Goal: Task Accomplishment & Management: Manage account settings

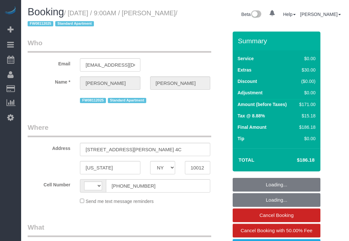
select select "NY"
select select "1"
select select "number:89"
select select "number:90"
select select "number:15"
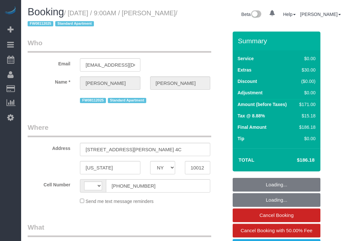
select select "number:5"
select select "string:[GEOGRAPHIC_DATA]"
select select "string:stripe-pm_1MBfeC4VGloSiKo7EVmAEJdi"
select select "spot1"
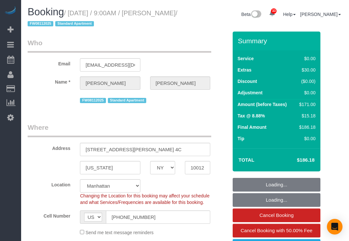
select select "object:1470"
select select "1"
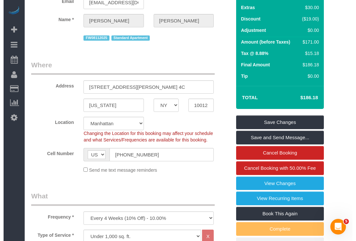
scroll to position [146, 0]
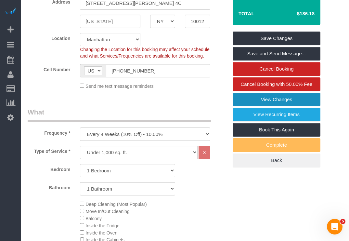
click at [271, 104] on link "View Changes" at bounding box center [277, 100] width 88 height 14
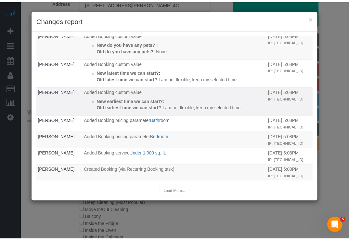
scroll to position [384, 0]
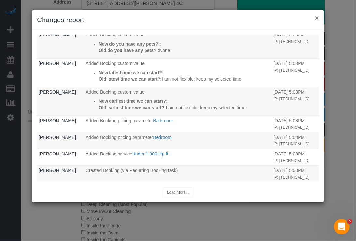
click at [315, 19] on button "×" at bounding box center [317, 17] width 4 height 7
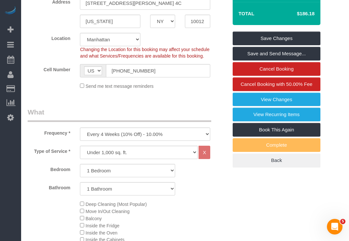
scroll to position [0, 0]
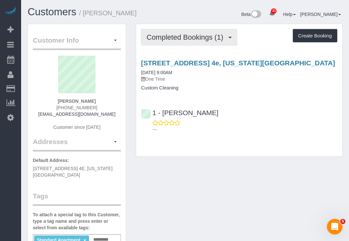
click at [186, 34] on span "Completed Bookings (1)" at bounding box center [187, 37] width 80 height 8
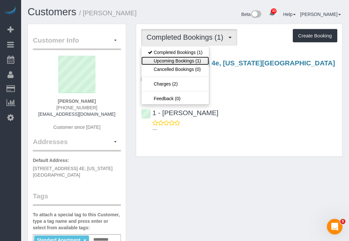
click at [182, 64] on link "Upcoming Bookings (1)" at bounding box center [175, 61] width 68 height 8
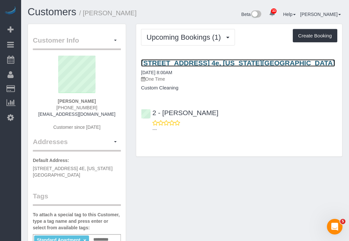
click at [154, 63] on link "[STREET_ADDRESS] 4e, [US_STATE][GEOGRAPHIC_DATA]" at bounding box center [238, 62] width 194 height 7
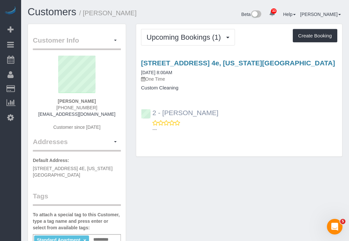
drag, startPoint x: 206, startPoint y: 114, endPoint x: 164, endPoint y: 113, distance: 41.9
click at [164, 113] on div "2 - [PERSON_NAME]" at bounding box center [181, 113] width 81 height 8
copy link "Maria Puetate"
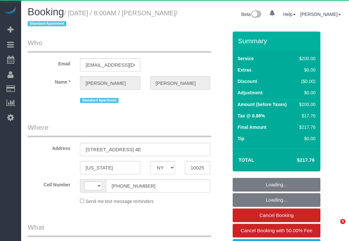
select select "NY"
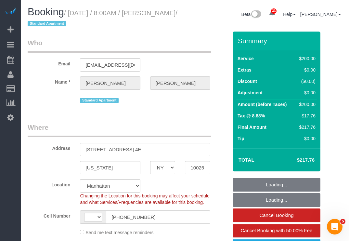
select select "object:578"
select select "spot1"
select select "string:[GEOGRAPHIC_DATA]"
select select "150"
select select "number:56"
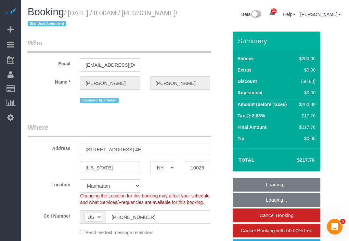
select select "number:90"
select select "number:15"
select select "number:5"
select select "string:stripe-pm_1RLA1H4VGloSiKo74mUMgqPe"
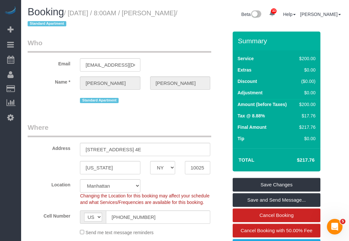
drag, startPoint x: 71, startPoint y: 11, endPoint x: 78, endPoint y: 22, distance: 12.9
click at [78, 22] on small "/ October 03, 2025 / 8:00AM / Samantha Ladell / Standard Apartment" at bounding box center [103, 18] width 150 height 18
copy small "October 03, 2025 / 8:00AM / Samantha Ladell"
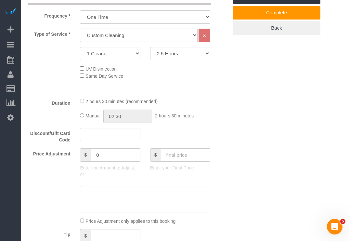
scroll to position [146, 0]
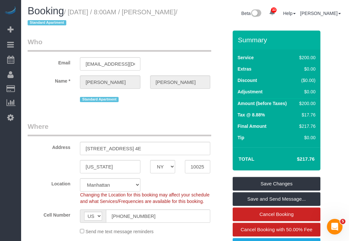
scroll to position [0, 0]
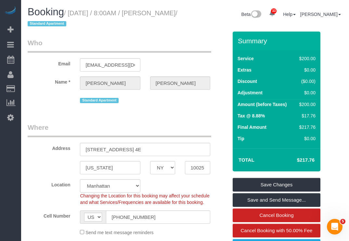
drag, startPoint x: 69, startPoint y: 11, endPoint x: 79, endPoint y: 22, distance: 15.0
click at [79, 22] on small "/ October 03, 2025 / 8:00AM / Samantha Ladell / Standard Apartment" at bounding box center [103, 18] width 150 height 18
copy small "October 03, 2025 / 8:00AM / Samantha Ladell"
click at [98, 39] on legend "Who" at bounding box center [120, 45] width 184 height 15
drag, startPoint x: 69, startPoint y: 12, endPoint x: 78, endPoint y: 25, distance: 16.2
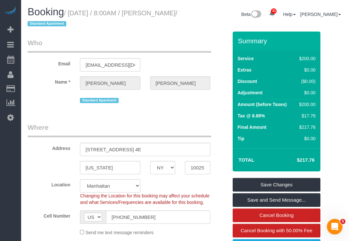
click at [78, 25] on small "/ October 03, 2025 / 8:00AM / Samantha Ladell / Standard Apartment" at bounding box center [103, 18] width 150 height 18
copy small "October 03, 2025 / 8:00AM / Samantha Ladell"
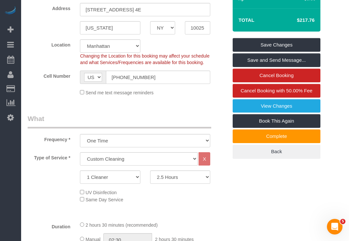
scroll to position [49, 0]
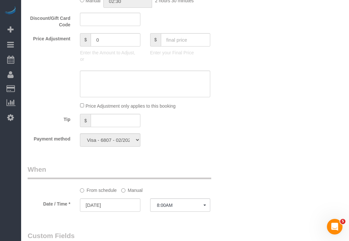
scroll to position [487, 0]
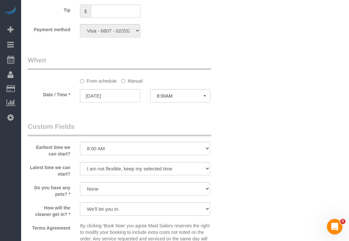
click at [129, 84] on label "Manual" at bounding box center [131, 79] width 21 height 9
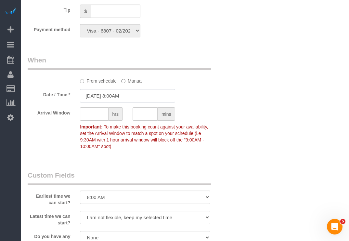
click at [124, 99] on input "10/03/2025 8:00AM" at bounding box center [127, 95] width 95 height 13
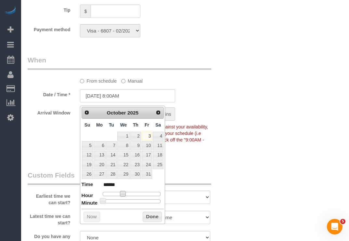
type input "10/03/2025 9:00AM"
type input "******"
type input "10/03/2025 10:00AM"
type input "*******"
type input "10/03/2025 11:00AM"
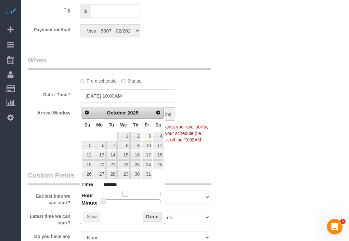
type input "*******"
type input "10/03/2025 12:00PM"
type input "*******"
type input "10/03/2025 1:00PM"
type input "******"
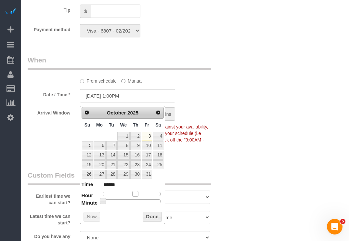
type input "10/03/2025 2:00PM"
type input "******"
drag, startPoint x: 122, startPoint y: 197, endPoint x: 138, endPoint y: 203, distance: 17.6
click at [138, 203] on dl "Time ****** Hour Minute Second Millisecond Microsecond Time Zone ***** ***** **…" at bounding box center [123, 192] width 83 height 22
click at [150, 218] on button "Done" at bounding box center [152, 216] width 19 height 10
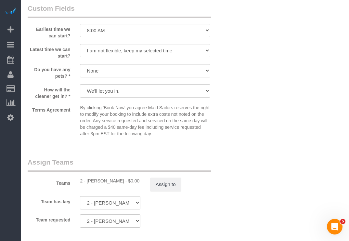
scroll to position [682, 0]
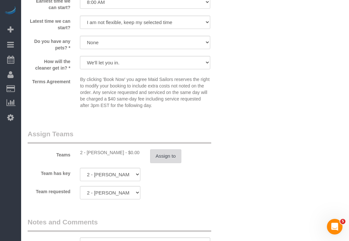
click at [159, 158] on button "Assign to" at bounding box center [165, 156] width 31 height 14
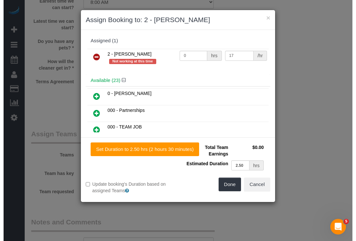
scroll to position [676, 0]
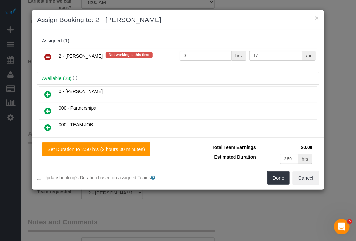
click at [48, 56] on icon at bounding box center [48, 57] width 7 height 8
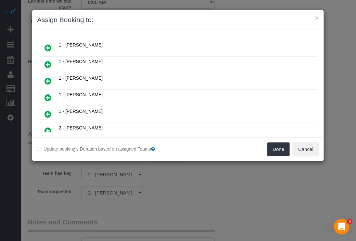
click at [49, 84] on icon at bounding box center [48, 81] width 7 height 8
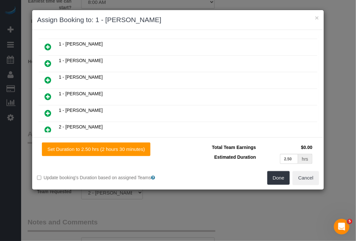
scroll to position [114, 0]
click at [278, 177] on button "Done" at bounding box center [278, 178] width 23 height 14
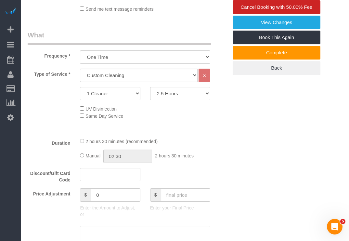
scroll to position [244, 0]
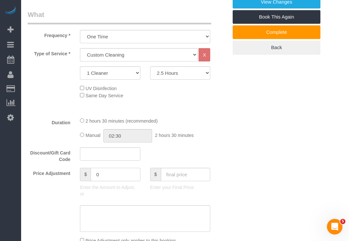
drag, startPoint x: 117, startPoint y: 174, endPoint x: 74, endPoint y: 177, distance: 43.3
click at [74, 177] on div "Price Adjustment $ 0 Enter the Amount to Adjust, or $ Enter your Final Price" at bounding box center [128, 184] width 210 height 32
type input "-30"
click at [197, 131] on div "2 hours 30 minutes (recommended) Manual 02:30 2 hours 30 minutes" at bounding box center [145, 129] width 140 height 25
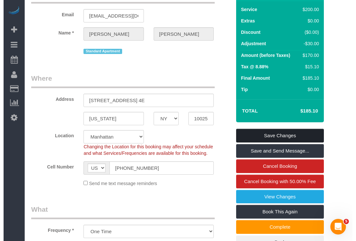
scroll to position [49, 0]
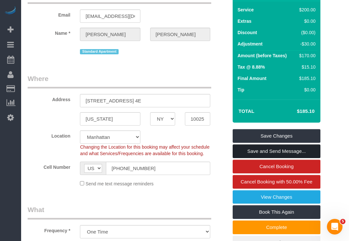
click at [273, 147] on link "Save and Send Message..." at bounding box center [277, 151] width 88 height 14
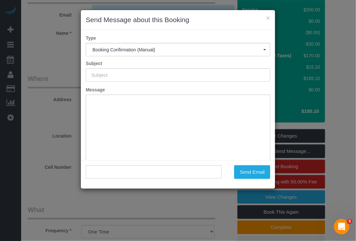
type input "Cleaning Confirmed for 10/03/2025 at 2:00pm"
type input ""Samantha Ladell" <sladell1125@gmail.com>"
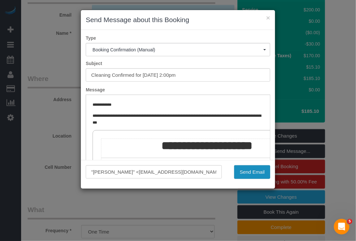
scroll to position [0, 0]
click at [249, 174] on button "Send Email" at bounding box center [252, 172] width 36 height 14
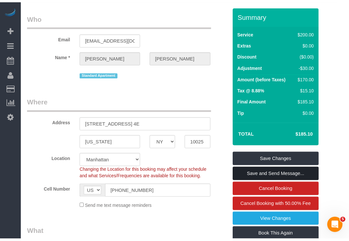
scroll to position [72, 0]
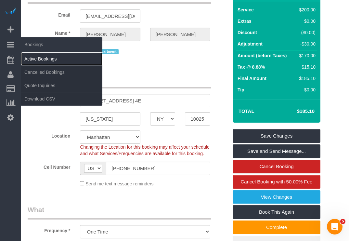
click at [39, 58] on link "Active Bookings" at bounding box center [61, 58] width 81 height 13
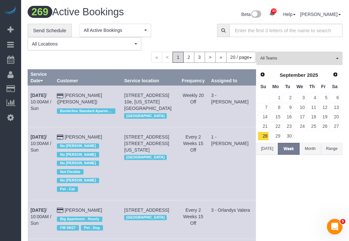
click at [271, 150] on button "Today" at bounding box center [266, 149] width 21 height 12
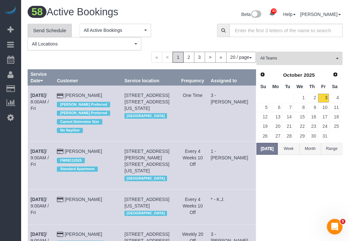
click at [64, 31] on link "Send Schedule" at bounding box center [50, 31] width 44 height 14
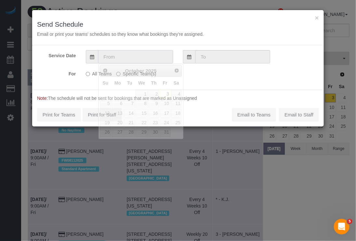
click at [149, 61] on input "text" at bounding box center [135, 56] width 75 height 13
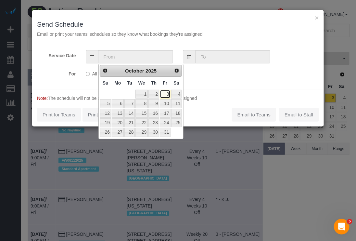
click at [165, 94] on link "3" at bounding box center [165, 94] width 10 height 9
type input "[DATE]"
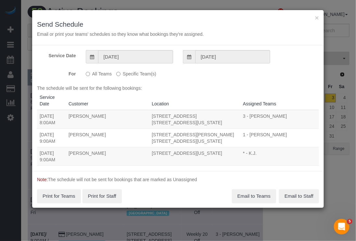
click at [127, 74] on label "Specific Team(s)" at bounding box center [136, 72] width 40 height 9
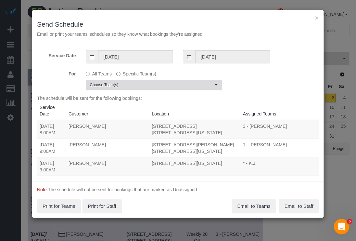
click at [162, 86] on span "Choose Team(s)" at bounding box center [151, 85] width 123 height 6
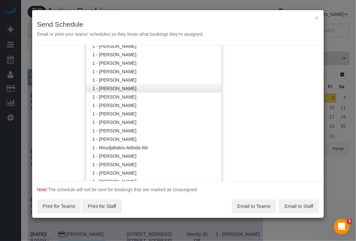
scroll to position [244, 0]
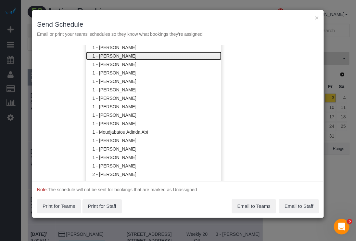
click at [115, 55] on link "1 - Ingrid Malasi" at bounding box center [153, 56] width 135 height 8
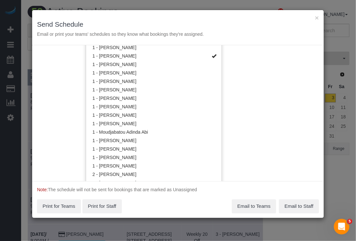
click at [260, 96] on div "Service Date 10/03/2025 10/03/2025 For All Teams Specific Team(s) 1 - Ingrid Ma…" at bounding box center [178, 113] width 292 height 136
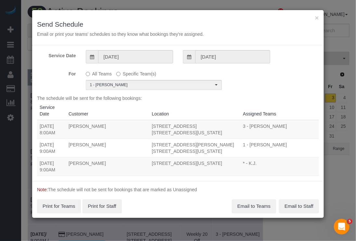
scroll to position [0, 0]
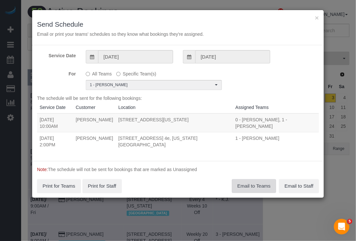
click at [261, 187] on button "Email to Teams" at bounding box center [254, 186] width 44 height 14
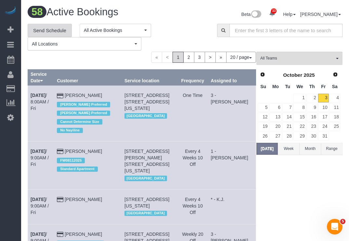
click at [52, 31] on link "Send Schedule" at bounding box center [50, 31] width 44 height 14
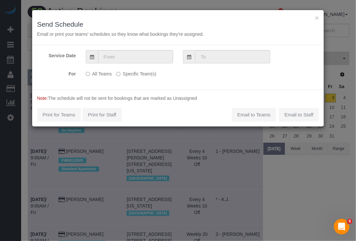
click at [153, 74] on label "Specific Team(s)" at bounding box center [136, 72] width 40 height 9
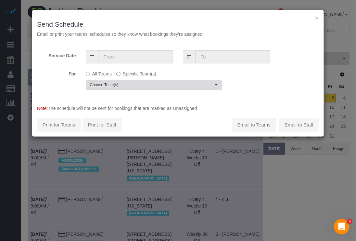
click at [164, 88] on span "Choose Team(s)" at bounding box center [151, 85] width 123 height 6
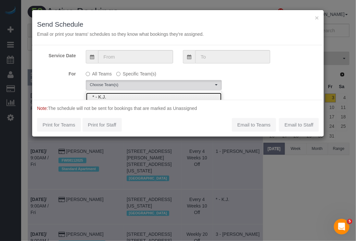
scroll to position [1, 0]
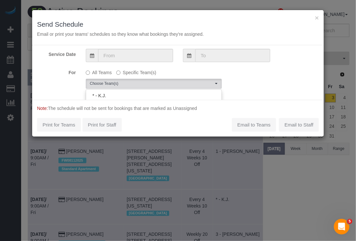
click at [251, 83] on div "For All Teams Specific Team(s) Choose Team(s) * - K.J. *Irene Flores - Test 0 -…" at bounding box center [178, 78] width 292 height 22
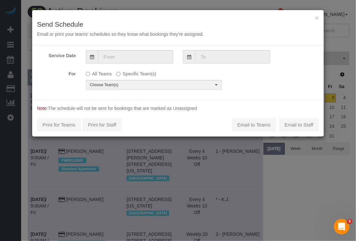
scroll to position [0, 0]
click at [223, 89] on div "All Teams Specific Team(s) Choose Team(s) * - K.J. *Irene Flores - Test 0 - Ken…" at bounding box center [154, 79] width 146 height 22
click at [219, 89] on button "Choose Team(s)" at bounding box center [154, 85] width 136 height 10
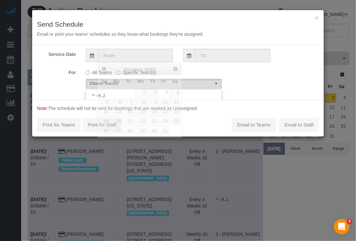
click at [152, 58] on input "text" at bounding box center [135, 55] width 75 height 13
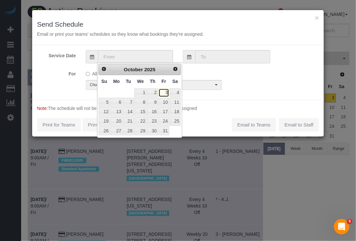
click at [165, 96] on link "3" at bounding box center [164, 92] width 10 height 9
type input "[DATE]"
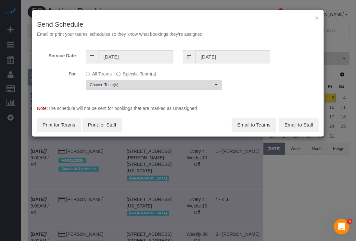
click at [218, 83] on button "Choose Team(s)" at bounding box center [154, 85] width 136 height 10
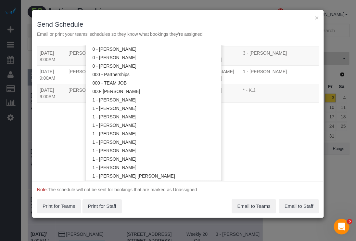
scroll to position [147, 0]
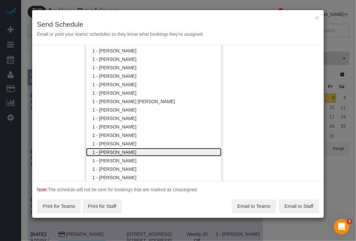
click at [180, 154] on link "1 - Ingrid Malasi" at bounding box center [153, 152] width 135 height 8
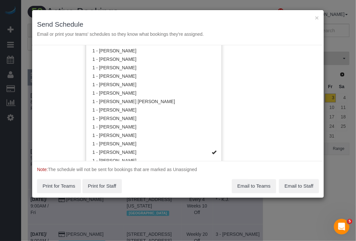
click at [249, 131] on div "Service Date 10/03/2025 10/03/2025 For All Teams Specific Team(s) 1 - Ingrid Ma…" at bounding box center [178, 103] width 292 height 116
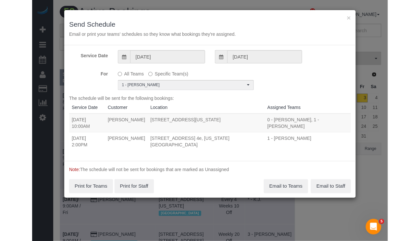
scroll to position [0, 0]
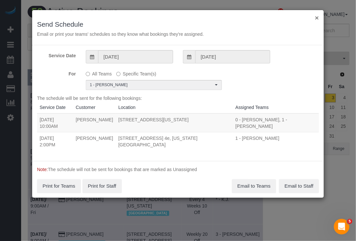
click at [316, 19] on button "×" at bounding box center [317, 17] width 4 height 7
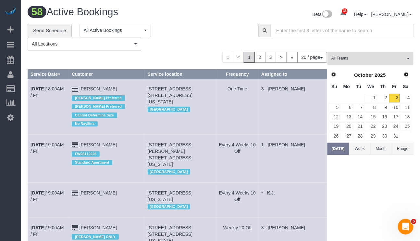
click at [349, 63] on button "All Teams" at bounding box center [371, 58] width 86 height 13
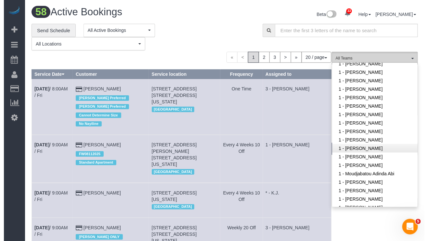
scroll to position [146, 0]
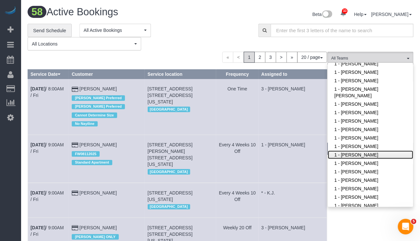
click at [348, 150] on link "1 - [PERSON_NAME]" at bounding box center [370, 154] width 85 height 8
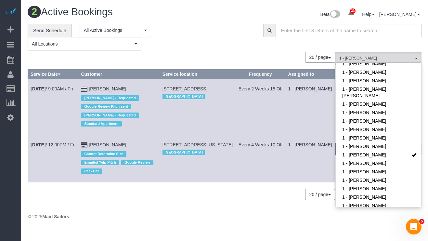
click at [159, 234] on body "33 Beta Your Notifications You have 0 alerts × You have 4 to charge for 10/02/2…" at bounding box center [214, 120] width 428 height 241
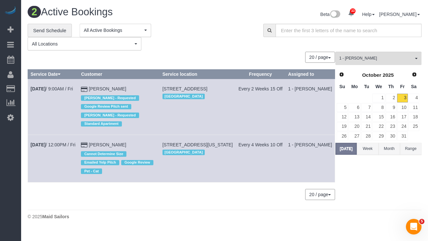
click at [153, 59] on div "20 / page 10 / page 20 / page 30 / page 40 / page 50 / page 100 / page" at bounding box center [181, 57] width 307 height 11
drag, startPoint x: 216, startPoint y: 232, endPoint x: 216, endPoint y: 227, distance: 5.2
click at [216, 229] on div "2 Active Bookings Beta 33 Your Notifications You have 0 alerts × You have 4 to …" at bounding box center [224, 114] width 407 height 229
click at [349, 99] on link "4" at bounding box center [413, 98] width 11 height 9
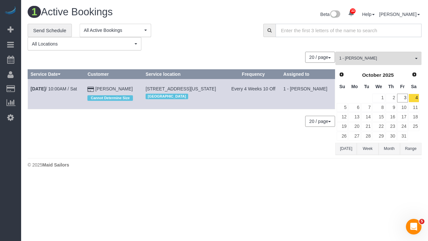
click at [309, 30] on input "text" at bounding box center [348, 30] width 146 height 13
click at [349, 57] on span "1 - [PERSON_NAME]" at bounding box center [376, 59] width 74 height 6
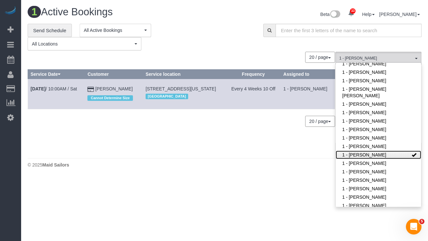
click at [349, 150] on link "1 - [PERSON_NAME]" at bounding box center [378, 154] width 85 height 8
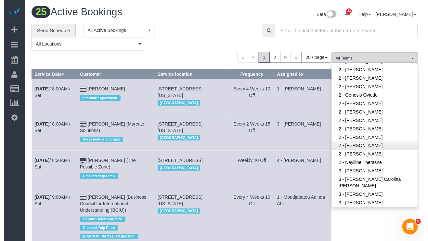
scroll to position [292, 0]
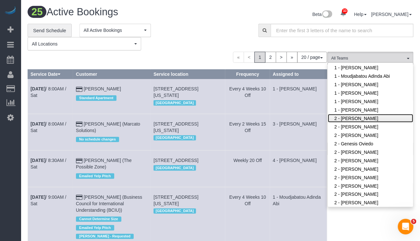
click at [349, 114] on link "2 - [PERSON_NAME]" at bounding box center [370, 118] width 85 height 8
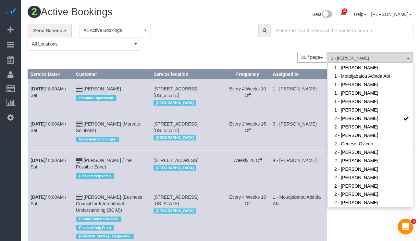
click at [197, 38] on div "**********" at bounding box center [138, 37] width 221 height 27
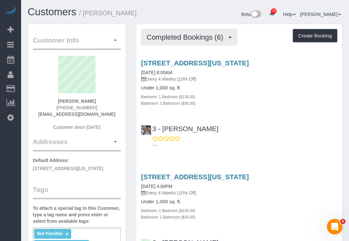
drag, startPoint x: 209, startPoint y: 33, endPoint x: 210, endPoint y: 39, distance: 5.6
click at [209, 33] on span "Completed Bookings (6)" at bounding box center [187, 37] width 80 height 8
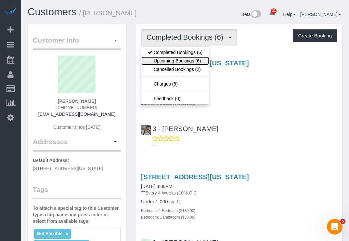
click at [198, 61] on link "Upcoming Bookings (6)" at bounding box center [175, 61] width 68 height 8
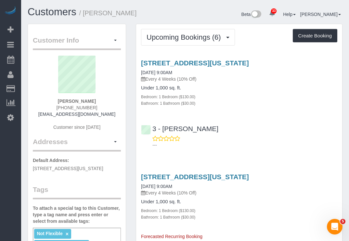
click at [192, 230] on div "130 West 67th Street, Apt 6j, New York, NY 10023 11/29/2025 9:00AM Every 4 Week…" at bounding box center [239, 206] width 206 height 67
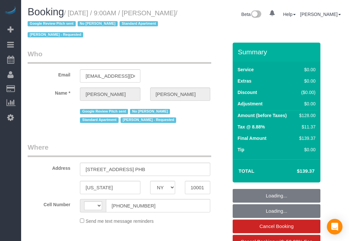
select select "NY"
select select "string:[GEOGRAPHIC_DATA]"
select select "string:stripe-pm_1PEGLP4VGloSiKo7LwC35vvO"
select select "number:56"
select select "number:69"
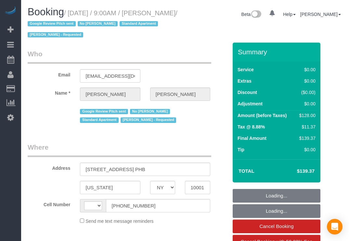
select select "number:15"
select select "number:5"
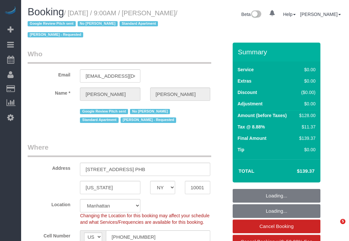
select select "object:1090"
select select "1"
select select "spot1"
select select "1"
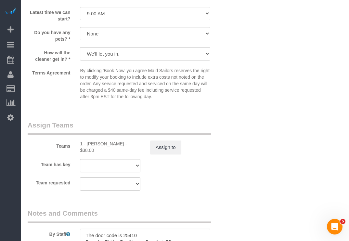
scroll to position [877, 0]
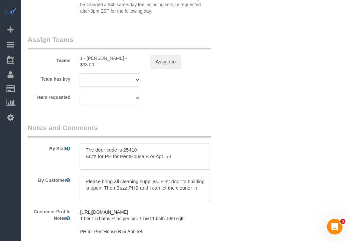
drag, startPoint x: 84, startPoint y: 160, endPoint x: 167, endPoint y: 169, distance: 83.3
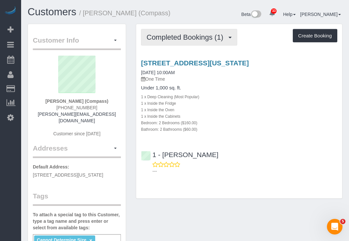
click at [184, 39] on span "Completed Bookings (1)" at bounding box center [187, 37] width 80 height 8
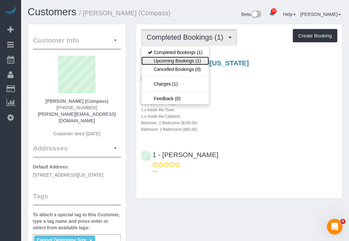
click at [182, 60] on link "Upcoming Bookings (1)" at bounding box center [175, 61] width 68 height 8
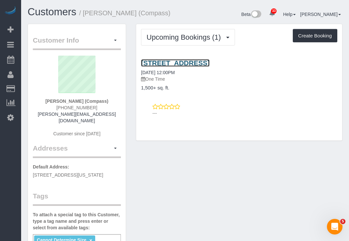
click at [193, 61] on link "250 Park Place, Brooklyn, NY 11238" at bounding box center [175, 62] width 69 height 7
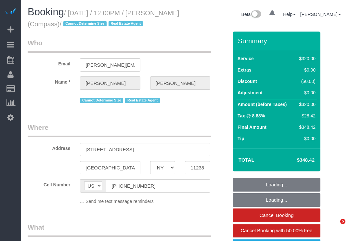
select select "NY"
select select "number:59"
select select "number:79"
select select "number:15"
select select "number:7"
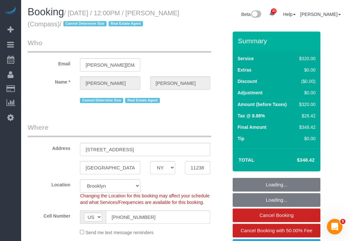
select select "object:964"
select select "spot1"
select select "object:1410"
select select "string:stripe-pm_1S32W14VGloSiKo77iBP26Jc"
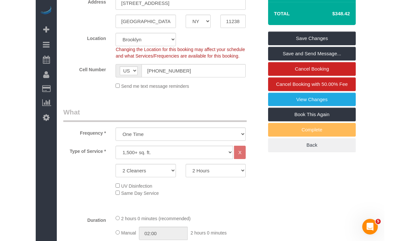
scroll to position [195, 0]
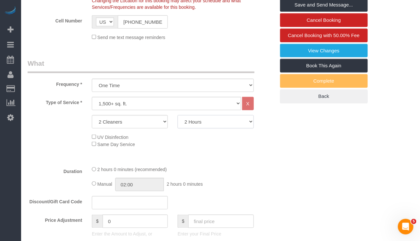
click at [248, 124] on select "2 Hours 2.5 Hours 3 Hours 3.5 Hours 4 Hours 4.5 Hours 5 Hours 5.5 Hours 6 Hours…" at bounding box center [216, 121] width 76 height 13
select select "480"
click at [178, 116] on select "2 Hours 2.5 Hours 3 Hours 3.5 Hours 4 Hours 4.5 Hours 5 Hours 5.5 Hours 6 Hours…" at bounding box center [216, 121] width 76 height 13
click at [215, 121] on select "2 Hours 2.5 Hours 3 Hours 3.5 Hours 4 Hours 4.5 Hours 5 Hours 5.5 Hours 6 Hours…" at bounding box center [216, 121] width 76 height 13
select select "spot48"
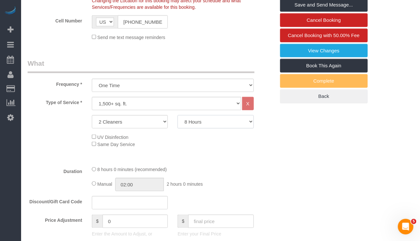
select select "240"
click at [178, 116] on select "2 Hours 2.5 Hours 3 Hours 3.5 Hours 4 Hours 4.5 Hours 5 Hours 5.5 Hours 6 Hours…" at bounding box center [216, 121] width 76 height 13
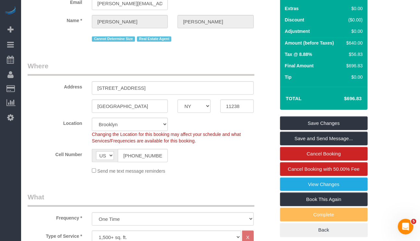
select select "spot95"
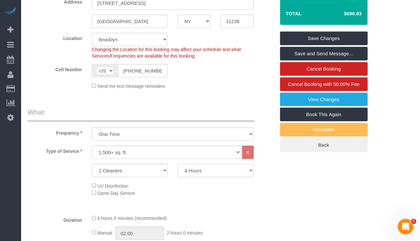
scroll to position [195, 0]
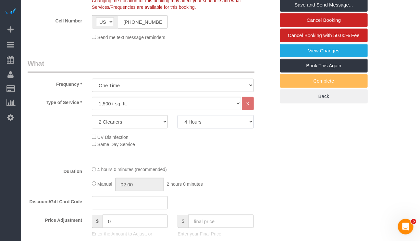
click at [238, 122] on select "2 Hours 2.5 Hours 3 Hours 3.5 Hours 4 Hours 4.5 Hours 5 Hours 5.5 Hours 6 Hours…" at bounding box center [216, 121] width 76 height 13
select select "300"
click at [178, 116] on select "2 Hours 2.5 Hours 3 Hours 3.5 Hours 4 Hours 4.5 Hours 5 Hours 5.5 Hours 6 Hours…" at bounding box center [216, 121] width 76 height 13
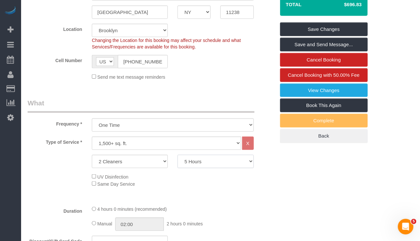
scroll to position [97, 0]
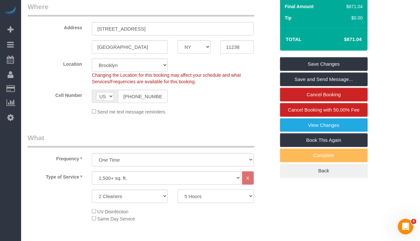
select select "spot142"
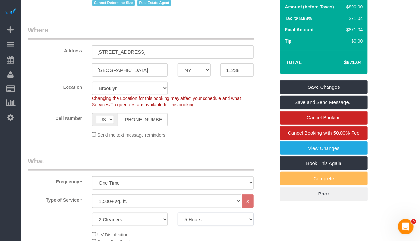
click at [225, 222] on select "2 Hours 2.5 Hours 3 Hours 3.5 Hours 4 Hours 4.5 Hours 5 Hours 5.5 Hours 6 Hours…" at bounding box center [216, 218] width 76 height 13
select select "210"
click at [178, 213] on select "2 Hours 2.5 Hours 3 Hours 3.5 Hours 4 Hours 4.5 Hours 5 Hours 5.5 Hours 6 Hours…" at bounding box center [216, 218] width 76 height 13
select select "spot189"
click at [249, 221] on select "2 Hours 2.5 Hours 3 Hours 3.5 Hours 4 Hours 4.5 Hours 5 Hours 5.5 Hours 6 Hours…" at bounding box center [216, 218] width 76 height 13
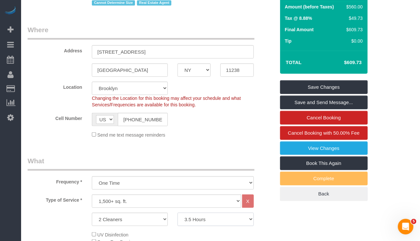
select select "120"
click at [178, 213] on select "2 Hours 2.5 Hours 3 Hours 3.5 Hours 4 Hours 4.5 Hours 5 Hours 5.5 Hours 6 Hours…" at bounding box center [216, 218] width 76 height 13
click at [248, 222] on select "2 Hours 2.5 Hours 3 Hours 3.5 Hours 4 Hours 4.5 Hours 5 Hours 5.5 Hours 6 Hours…" at bounding box center [216, 218] width 76 height 13
select select "spot236"
select select "210"
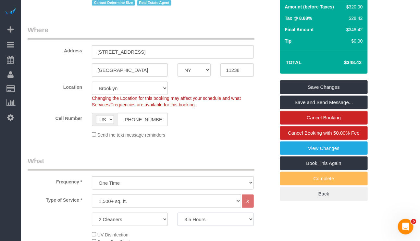
click at [178, 213] on select "2 Hours 2.5 Hours 3 Hours 3.5 Hours 4 Hours 4.5 Hours 5 Hours 5.5 Hours 6 Hours…" at bounding box center [216, 218] width 76 height 13
select select "spot283"
drag, startPoint x: 338, startPoint y: 63, endPoint x: 365, endPoint y: 60, distance: 28.1
click at [349, 60] on div "Total $609.73" at bounding box center [324, 62] width 88 height 23
copy table "Total"
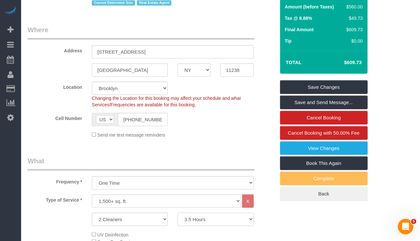
click at [244, 225] on select "2 Hours 2.5 Hours 3 Hours 3.5 Hours 4 Hours 4.5 Hours 5 Hours 5.5 Hours 6 Hours…" at bounding box center [216, 218] width 76 height 13
select select "300"
click at [178, 213] on select "2 Hours 2.5 Hours 3 Hours 3.5 Hours 4 Hours 4.5 Hours 5 Hours 5.5 Hours 6 Hours…" at bounding box center [216, 218] width 76 height 13
select select "spot330"
copy table "Total"
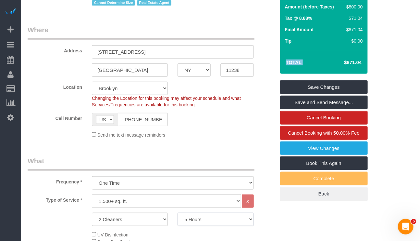
drag, startPoint x: 249, startPoint y: 223, endPoint x: 249, endPoint y: 214, distance: 8.1
click at [249, 222] on select "2 Hours 2.5 Hours 3 Hours 3.5 Hours 4 Hours 4.5 Hours 5 Hours 5.5 Hours 6 Hours…" at bounding box center [216, 218] width 76 height 13
select select "240"
click at [178, 213] on select "2 Hours 2.5 Hours 3 Hours 3.5 Hours 4 Hours 4.5 Hours 5 Hours 5.5 Hours 6 Hours…" at bounding box center [216, 218] width 76 height 13
select select "spot377"
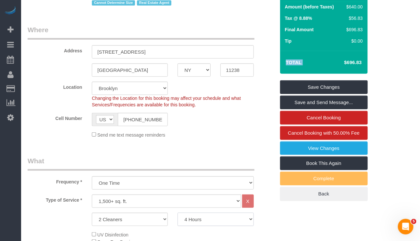
copy table "Total"
click at [201, 175] on div "Frequency * One Time Weekly (20% Off) - 20.00% Every 2 Weeks (15% Off) - 15.00%…" at bounding box center [152, 172] width 258 height 33
click at [247, 219] on select "2 Hours 2.5 Hours 3 Hours 3.5 Hours 4 Hours 4.5 Hours 5 Hours 5.5 Hours 6 Hours…" at bounding box center [216, 218] width 76 height 13
select select "420"
click at [178, 213] on select "2 Hours 2.5 Hours 3 Hours 3.5 Hours 4 Hours 4.5 Hours 5 Hours 5.5 Hours 6 Hours…" at bounding box center [216, 218] width 76 height 13
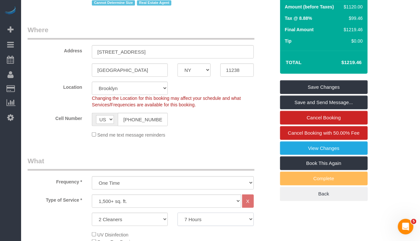
select select "spot424"
click at [239, 225] on select "2 Hours 2.5 Hours 3 Hours 3.5 Hours 4 Hours 4.5 Hours 5 Hours 5.5 Hours 6 Hours…" at bounding box center [216, 218] width 76 height 13
select select "210"
click at [178, 213] on select "2 Hours 2.5 Hours 3 Hours 3.5 Hours 4 Hours 4.5 Hours 5 Hours 5.5 Hours 6 Hours…" at bounding box center [216, 218] width 76 height 13
select select "spot471"
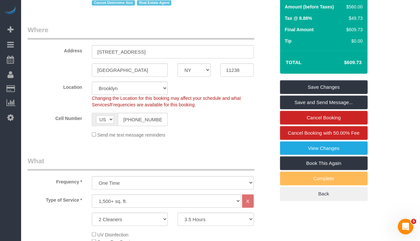
click at [146, 160] on legend "What" at bounding box center [141, 163] width 227 height 15
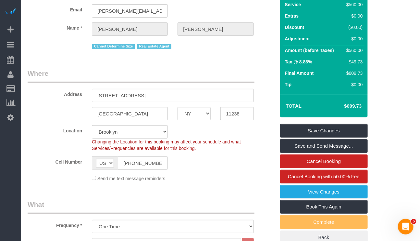
scroll to position [0, 0]
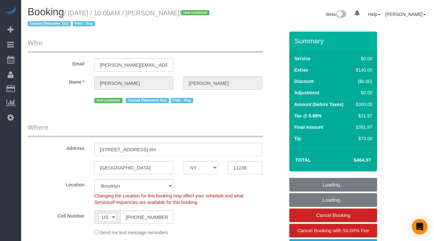
select select "NY"
select select "string:stripe-pm_1SDaYt4VGloSiKo7ydOHULQT"
select select "number:56"
select select "number:72"
select select "number:13"
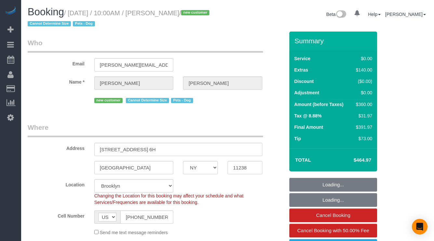
select select "number:6"
select select "spot1"
select select "object:1331"
select select "2"
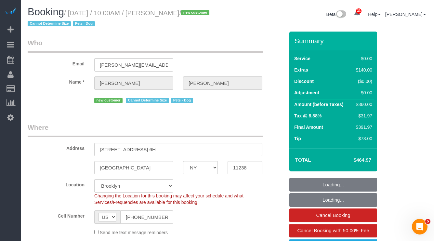
select select "2"
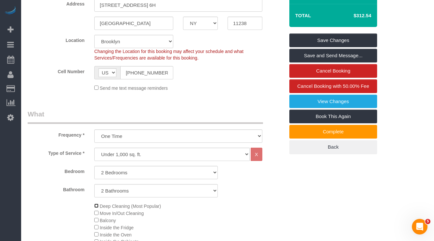
scroll to position [49, 0]
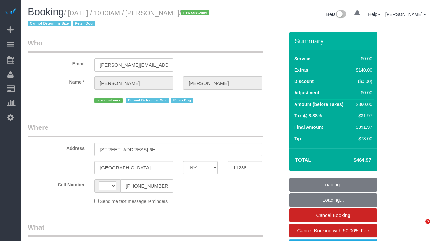
select select "NY"
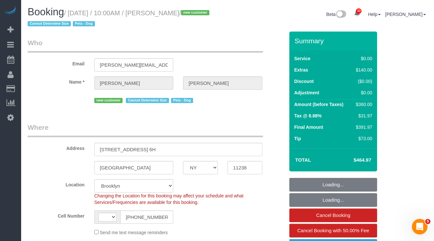
select select "string:[GEOGRAPHIC_DATA]"
select select "string:stripe-pm_1SDaYt4VGloSiKo7ydOHULQT"
select select "2"
select select "spot1"
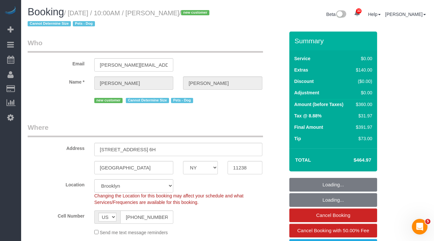
select select "object:937"
select select "number:56"
select select "number:72"
select select "number:13"
select select "number:6"
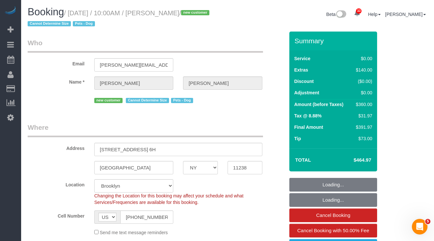
select select "2"
select select "object:1470"
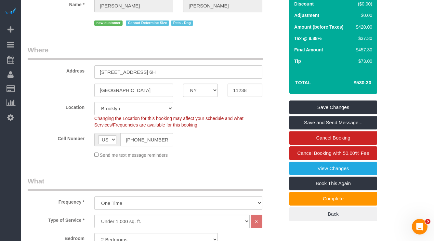
scroll to position [49, 0]
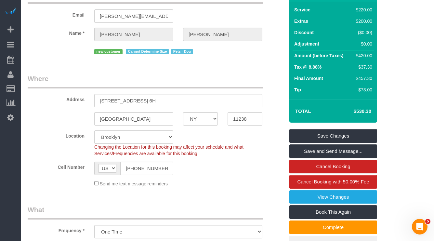
drag, startPoint x: 346, startPoint y: 108, endPoint x: 374, endPoint y: 112, distance: 28.3
click at [374, 112] on div "Total $530.30" at bounding box center [333, 110] width 88 height 23
copy table "Total"
click at [342, 118] on td "$530.30" at bounding box center [352, 111] width 42 height 16
drag, startPoint x: 352, startPoint y: 112, endPoint x: 371, endPoint y: 112, distance: 18.8
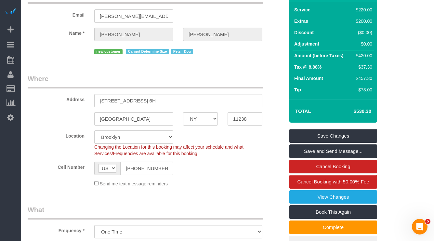
click at [371, 112] on h4 "$530.30" at bounding box center [352, 112] width 37 height 6
copy h4 "$530.30"
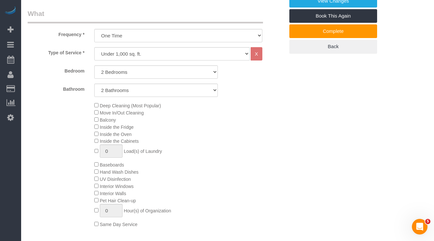
scroll to position [341, 0]
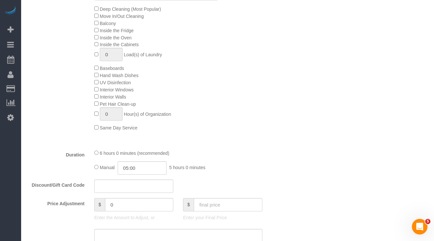
click at [102, 164] on div "6 hours 0 minutes (recommended) Manual 05:00 5 hours 0 minutes" at bounding box center [178, 161] width 178 height 25
type input "06:00"
select select "spot47"
click at [247, 144] on div "Type of Service * Under 1,000 sq. ft. 1,001 - 1,500 sq. ft. 1,500+ sq. ft. Cust…" at bounding box center [156, 47] width 257 height 193
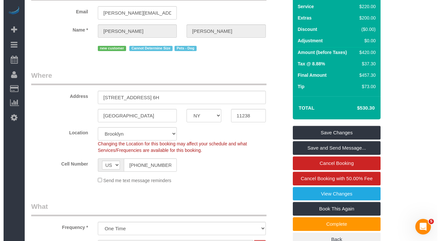
scroll to position [0, 0]
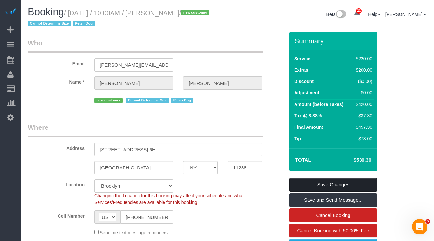
click at [318, 185] on link "Save Changes" at bounding box center [333, 185] width 88 height 14
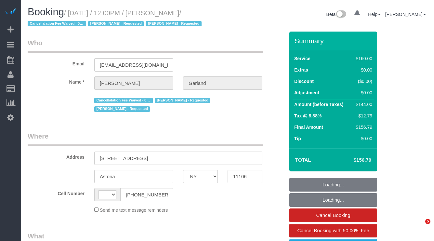
select select "NY"
select select "string:stripe-pm_1Pd2G44VGloSiKo7Xj73QInV"
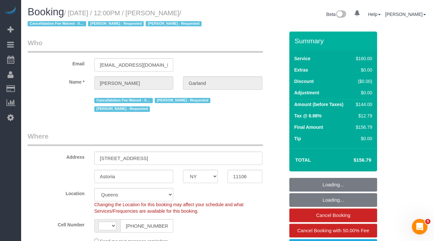
select select "object:511"
select select "string:[GEOGRAPHIC_DATA]"
select select "number:89"
select select "number:90"
select select "number:15"
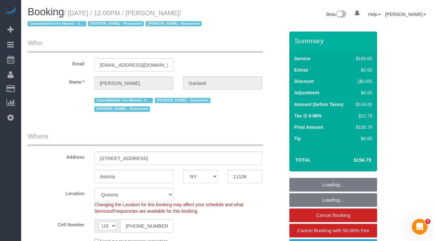
select select "number:5"
select select "spot1"
